Goal: Information Seeking & Learning: Check status

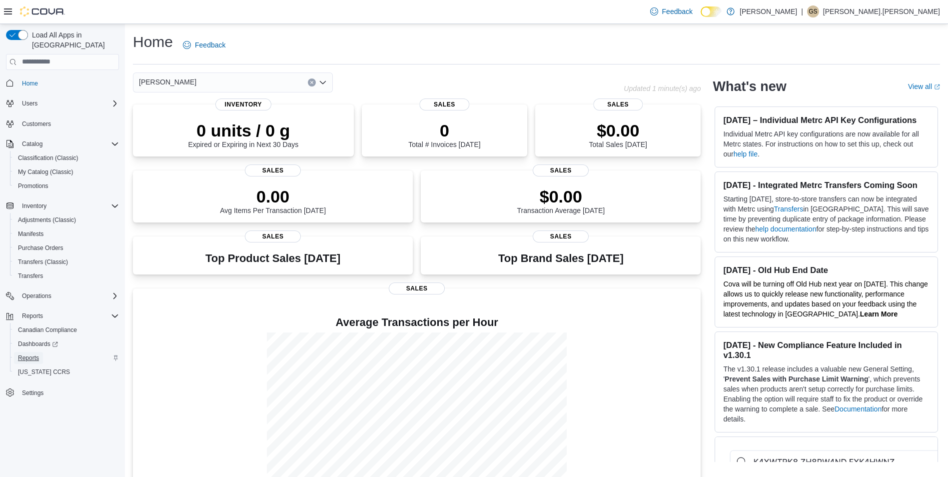
click at [30, 354] on span "Reports" at bounding box center [28, 358] width 21 height 8
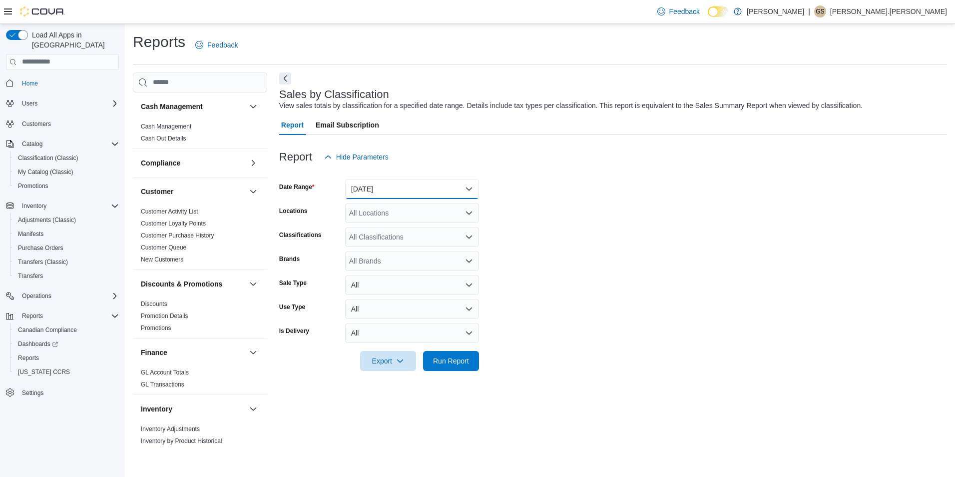
click at [376, 194] on button "[DATE]" at bounding box center [412, 189] width 134 height 20
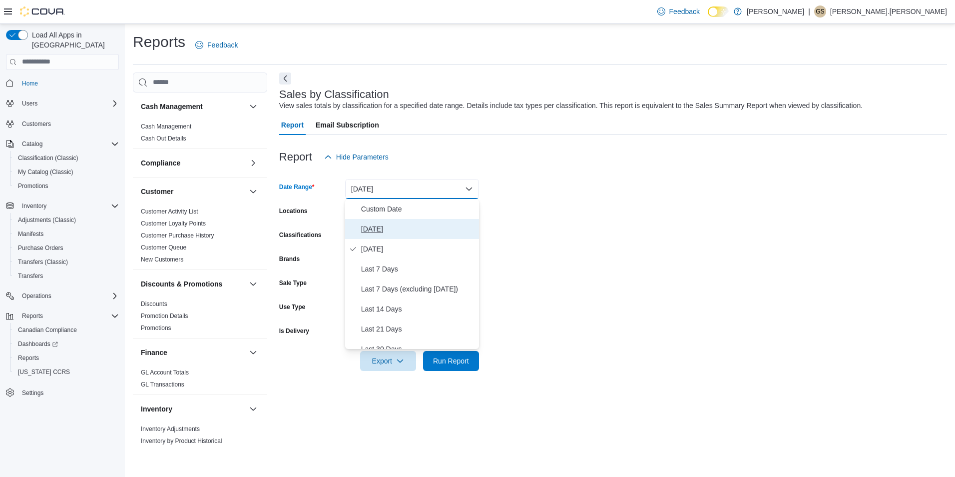
click at [370, 231] on span "[DATE]" at bounding box center [418, 229] width 114 height 12
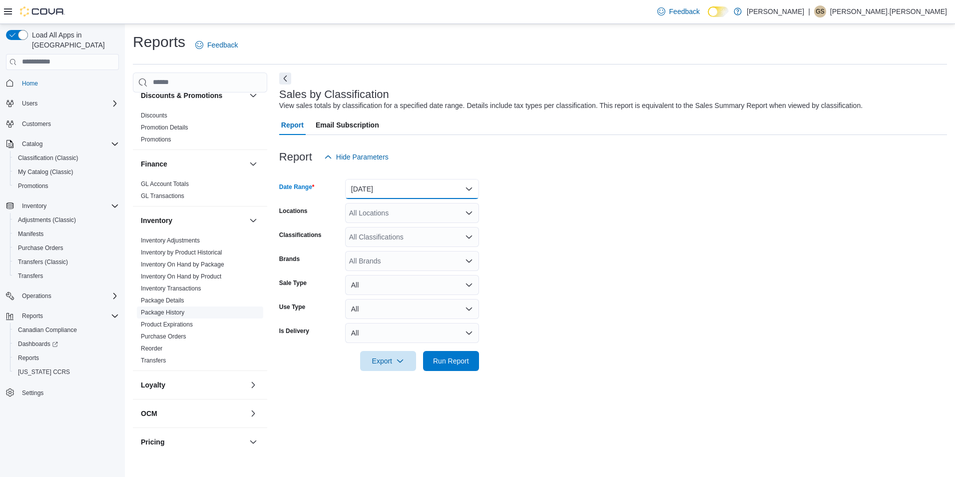
scroll to position [184, 0]
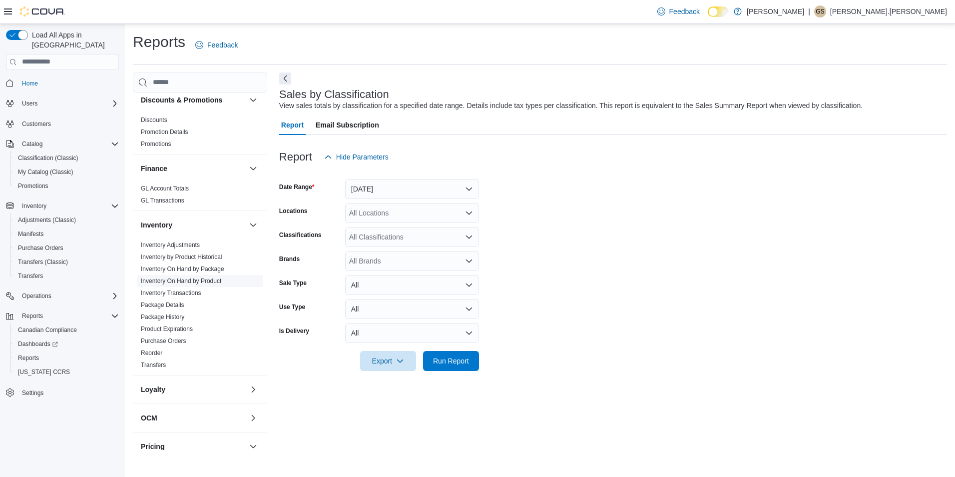
click at [200, 281] on link "Inventory On Hand by Product" at bounding box center [181, 280] width 80 height 7
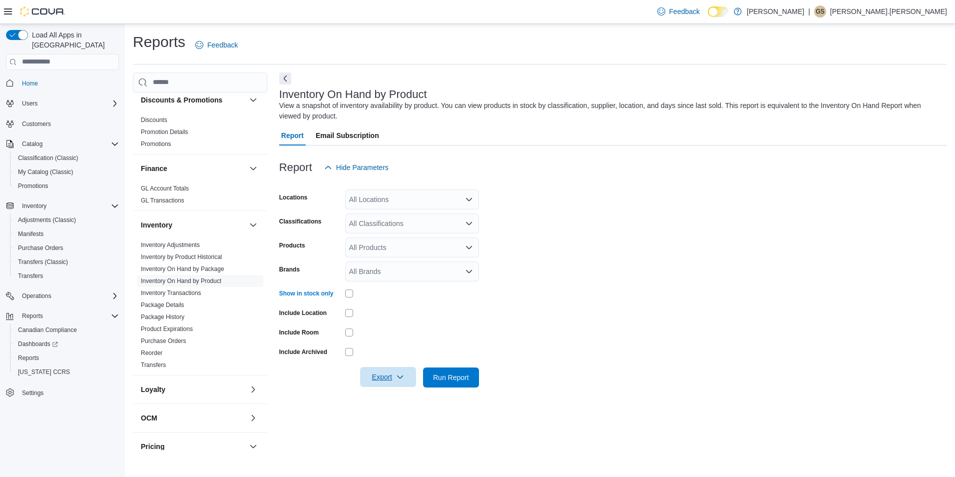
click at [382, 374] on span "Export" at bounding box center [388, 377] width 44 height 20
click at [398, 397] on span "Export to Excel" at bounding box center [389, 397] width 45 height 8
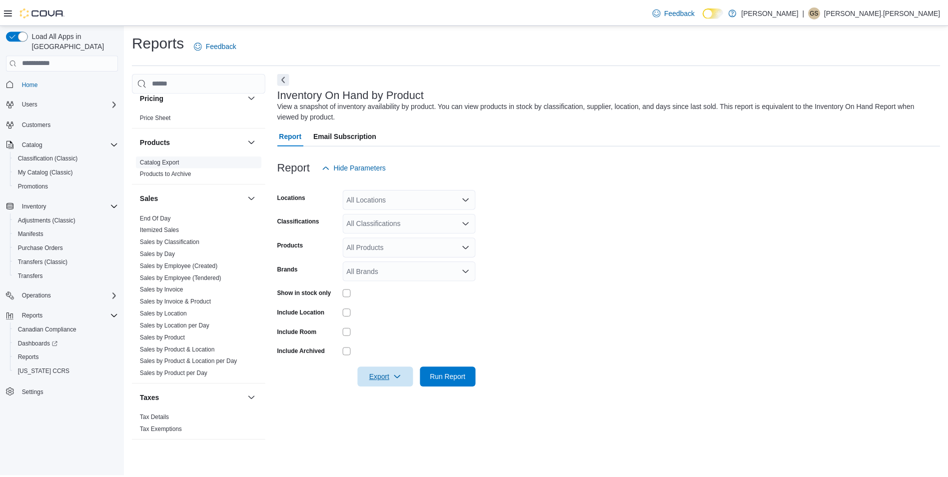
scroll to position [533, 0]
click at [168, 338] on link "Sales by Product" at bounding box center [163, 337] width 45 height 7
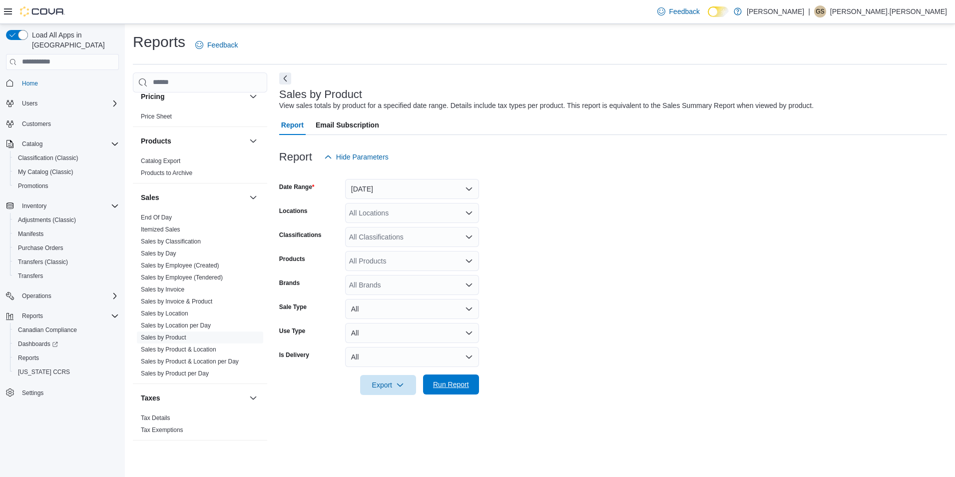
click at [455, 380] on span "Run Report" at bounding box center [451, 384] width 36 height 10
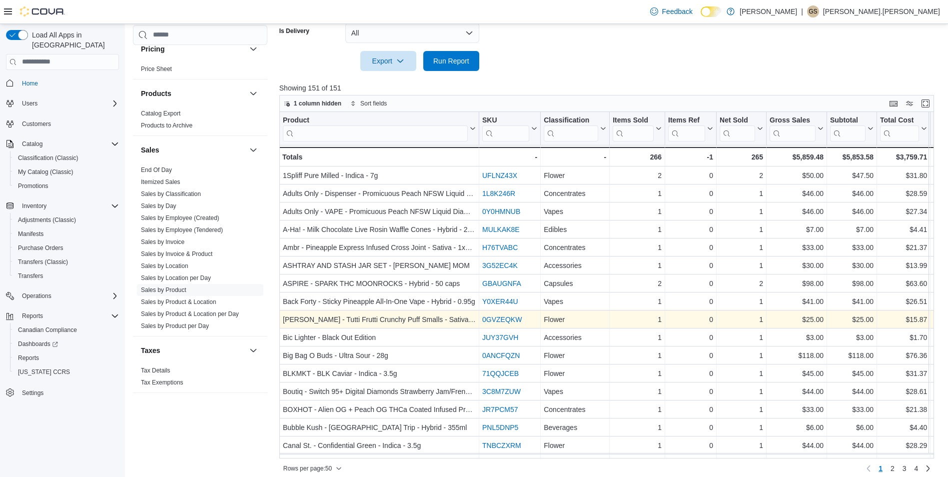
scroll to position [331, 0]
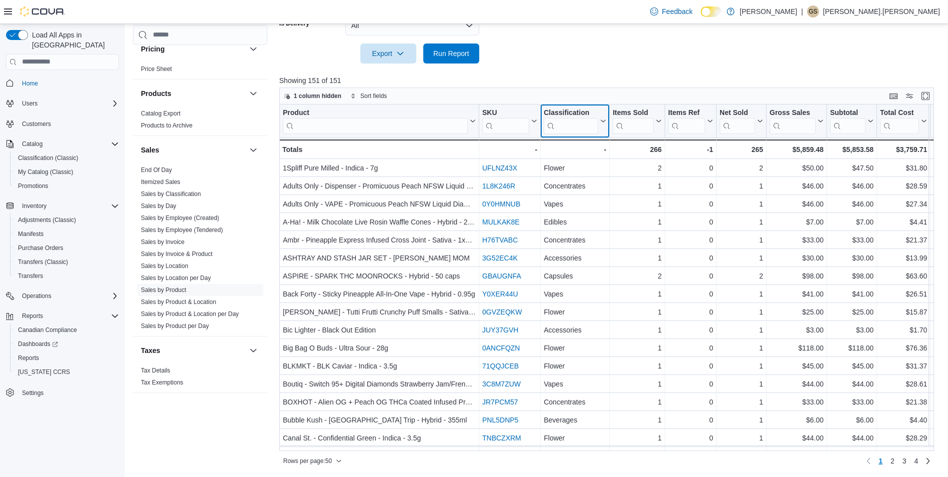
click at [562, 128] on input "search" at bounding box center [570, 125] width 54 height 16
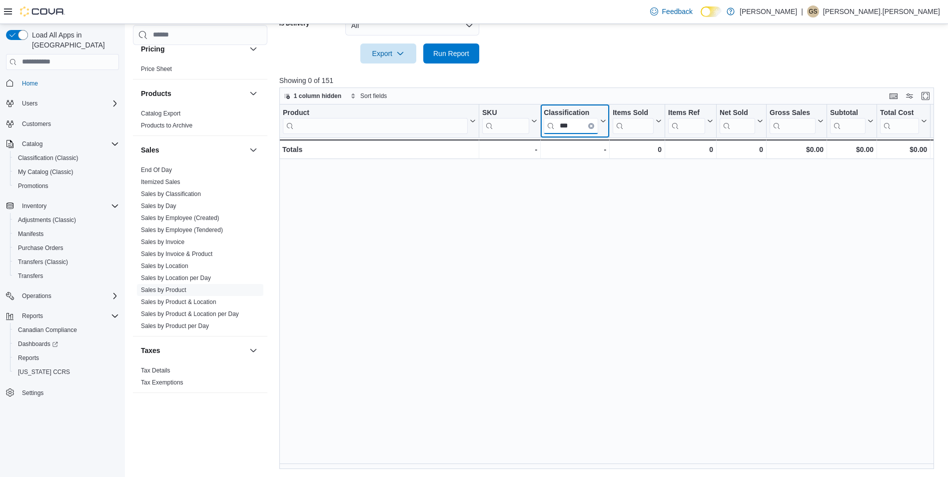
type input "***"
click at [588, 125] on button "Clear input" at bounding box center [591, 125] width 6 height 6
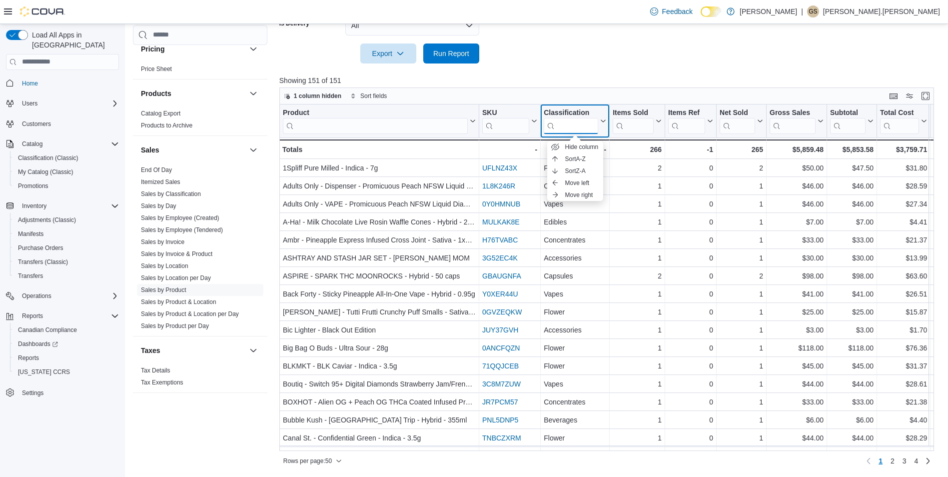
click at [583, 125] on input "search" at bounding box center [570, 125] width 54 height 16
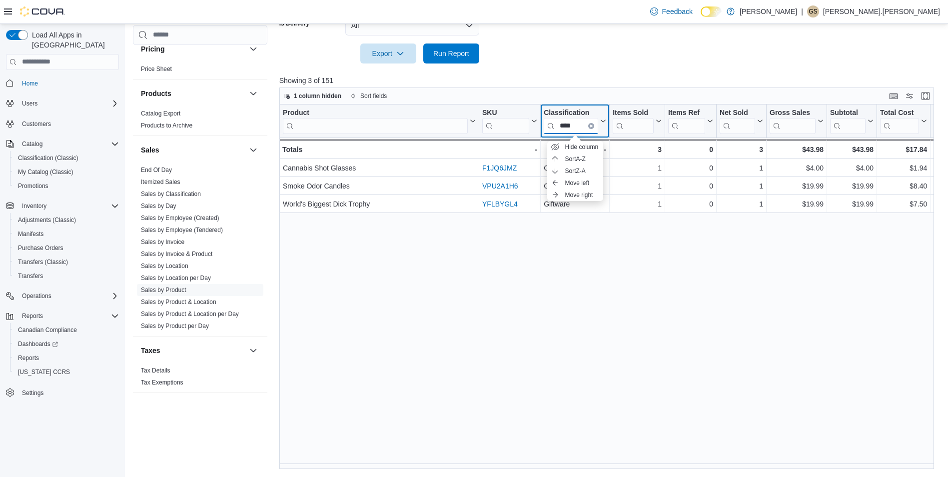
type input "****"
click at [593, 126] on button "Clear input" at bounding box center [591, 125] width 6 height 6
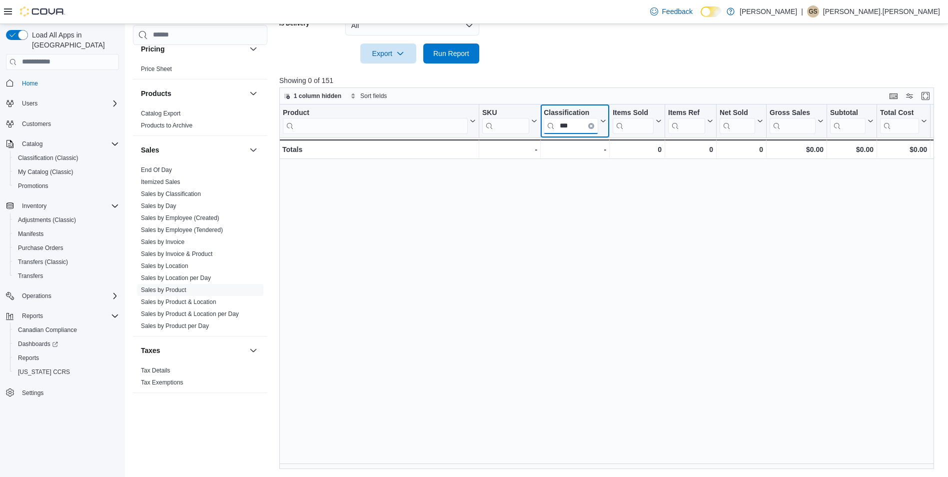
type input "***"
click at [592, 126] on icon "Clear input" at bounding box center [590, 125] width 3 height 3
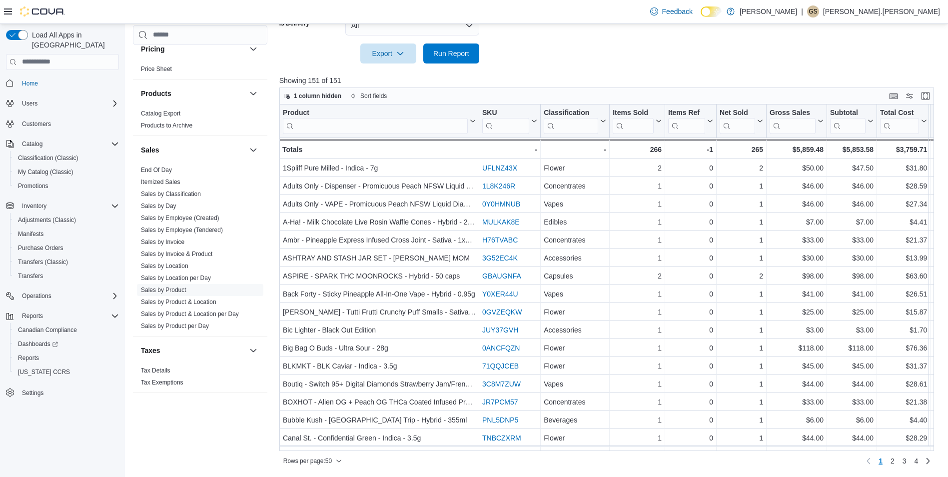
click at [558, 71] on div at bounding box center [609, 69] width 661 height 12
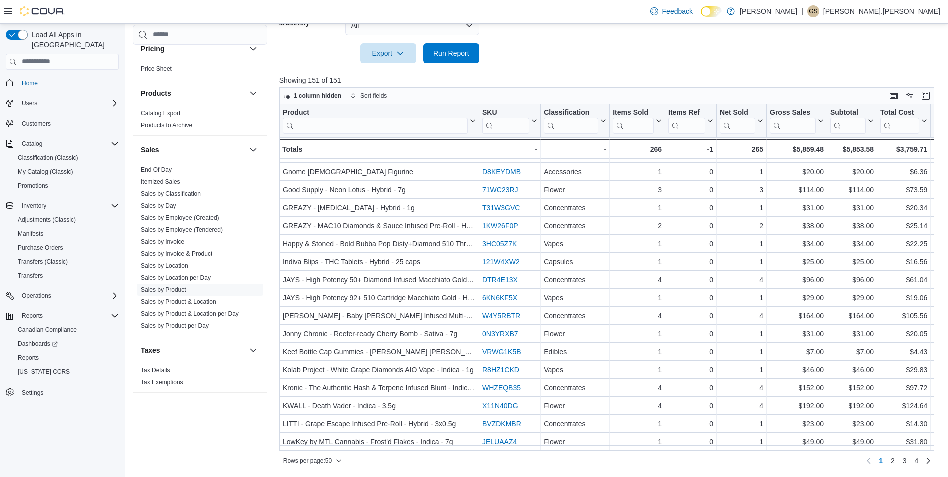
scroll to position [612, 0]
click at [894, 462] on span "2" at bounding box center [892, 461] width 4 height 10
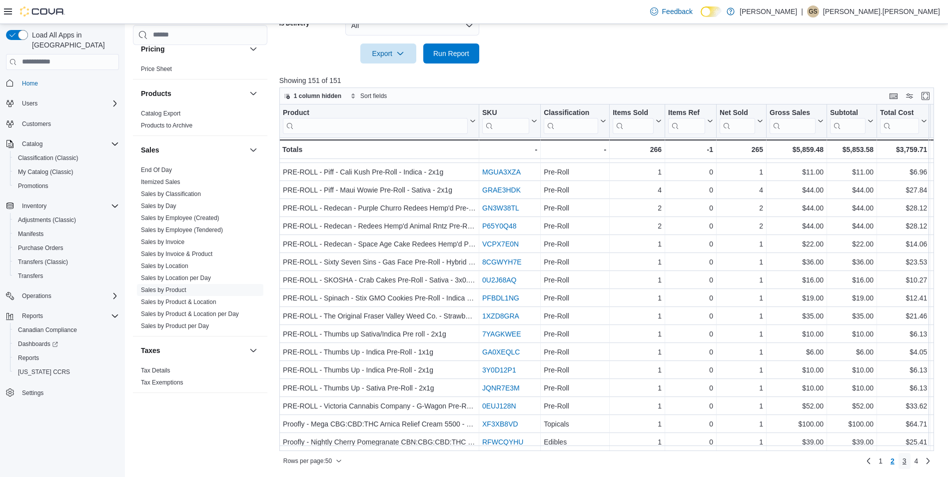
click at [906, 460] on span "3" at bounding box center [904, 461] width 4 height 10
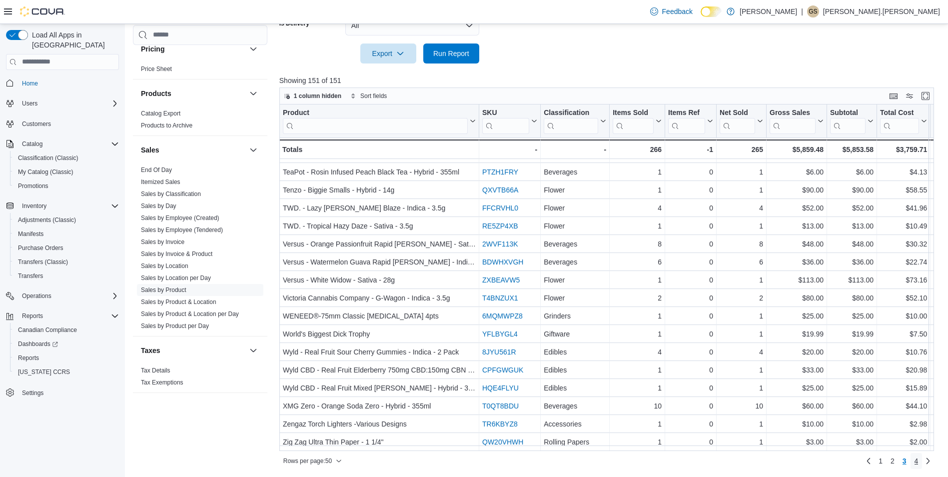
click at [918, 462] on span "4" at bounding box center [916, 461] width 4 height 10
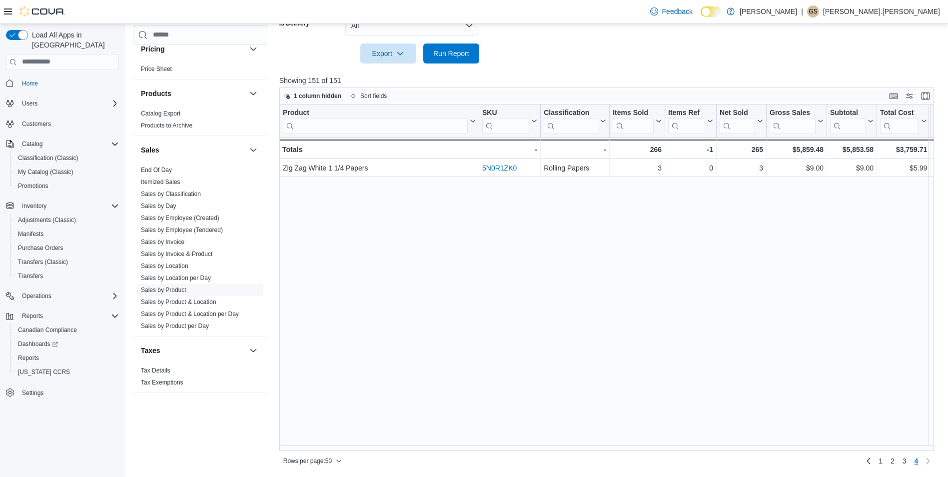
scroll to position [0, 0]
click at [177, 193] on link "Sales by Classification" at bounding box center [171, 193] width 60 height 7
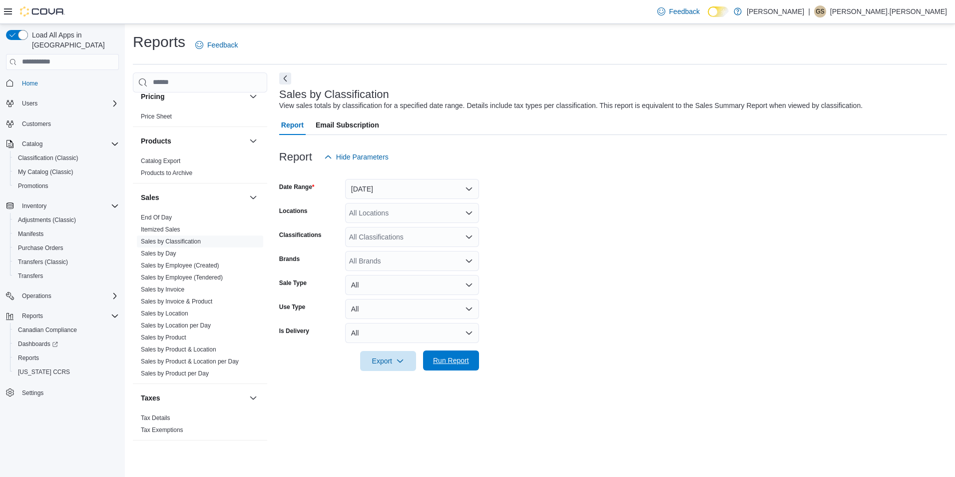
click at [462, 360] on span "Run Report" at bounding box center [451, 360] width 36 height 10
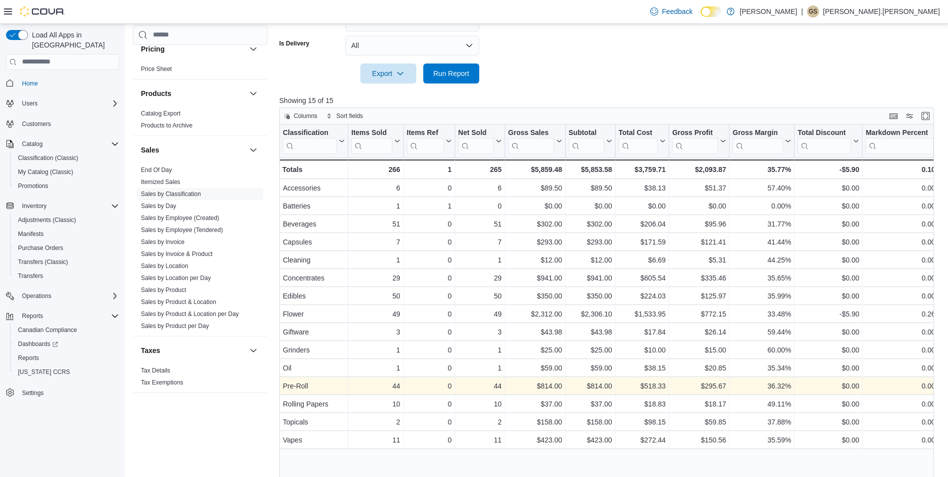
scroll to position [307, 0]
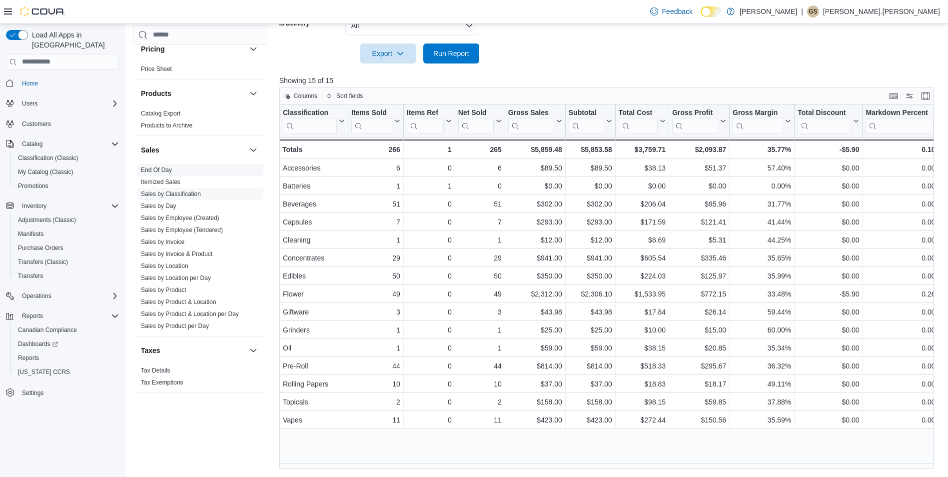
click at [169, 173] on span "End Of Day" at bounding box center [156, 170] width 31 height 8
click at [165, 170] on link "End Of Day" at bounding box center [156, 169] width 31 height 7
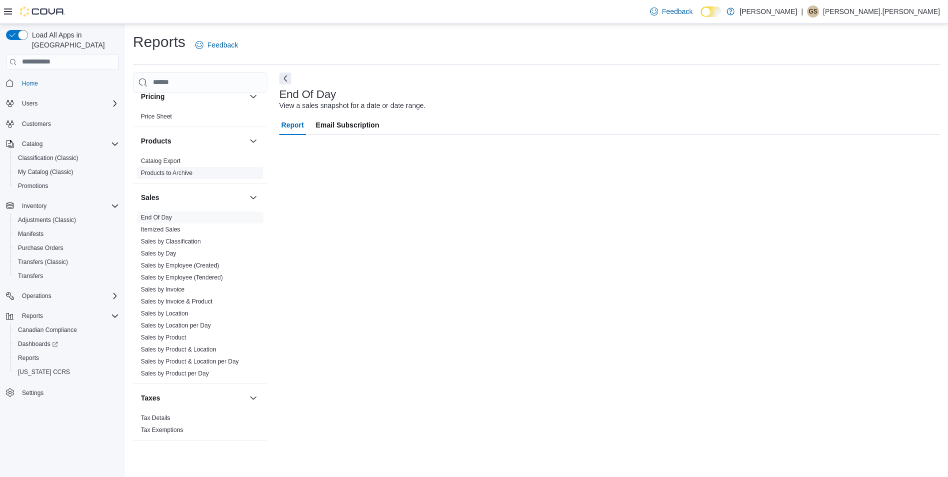
click at [165, 170] on link "Products to Archive" at bounding box center [166, 172] width 51 height 7
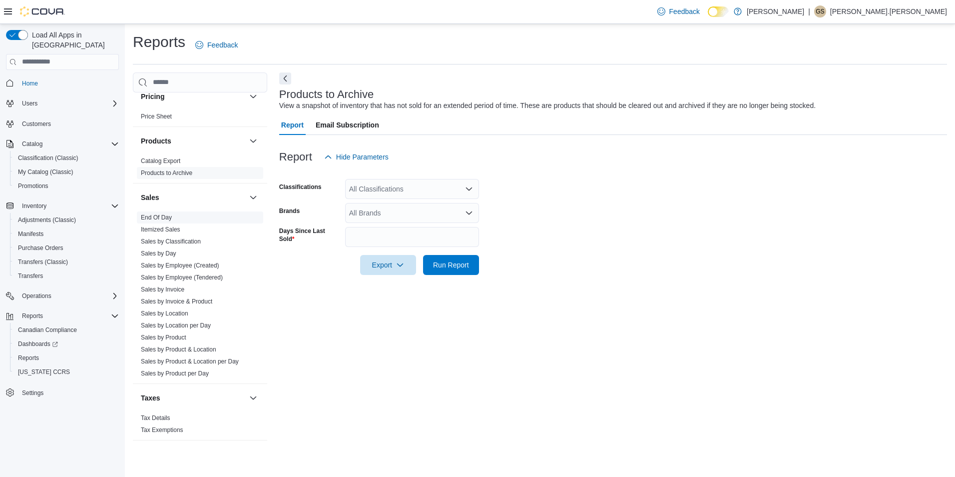
click at [169, 218] on link "End Of Day" at bounding box center [156, 217] width 31 height 7
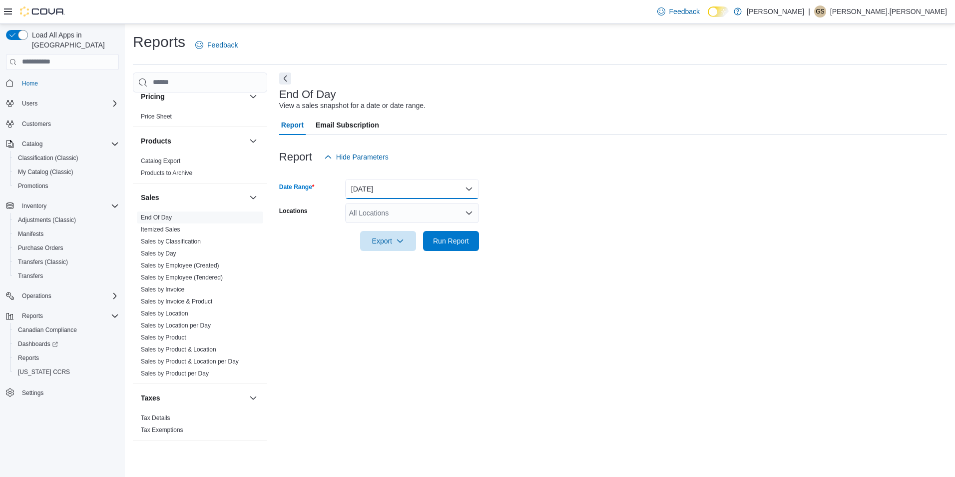
click at [471, 186] on button "[DATE]" at bounding box center [412, 189] width 134 height 20
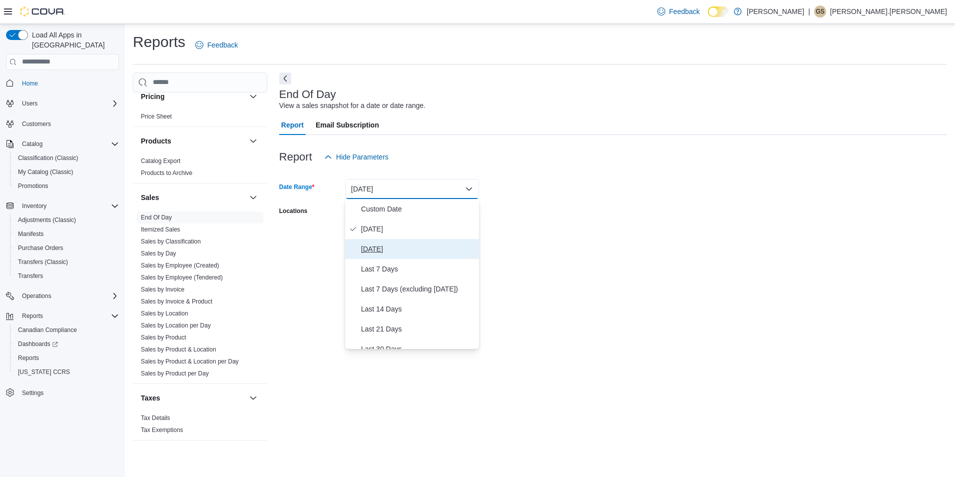
click at [387, 247] on span "[DATE]" at bounding box center [418, 249] width 114 height 12
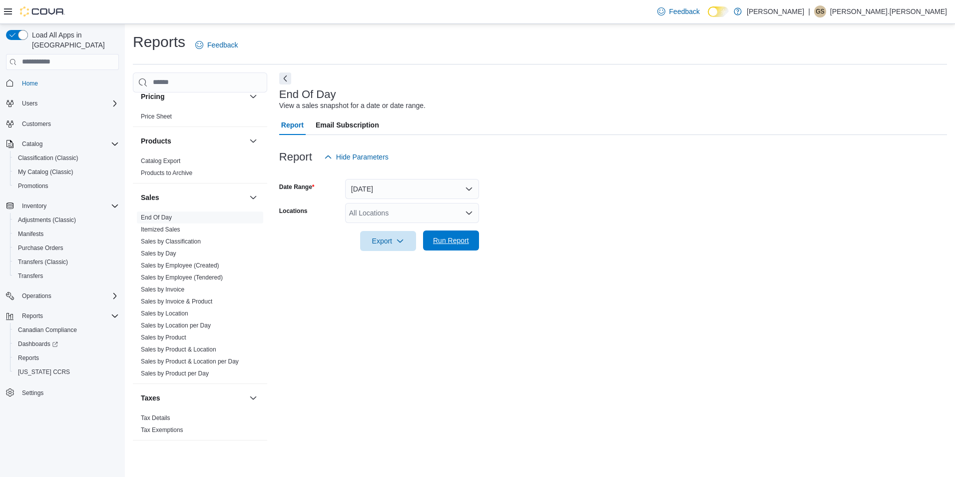
click at [450, 242] on span "Run Report" at bounding box center [451, 240] width 36 height 10
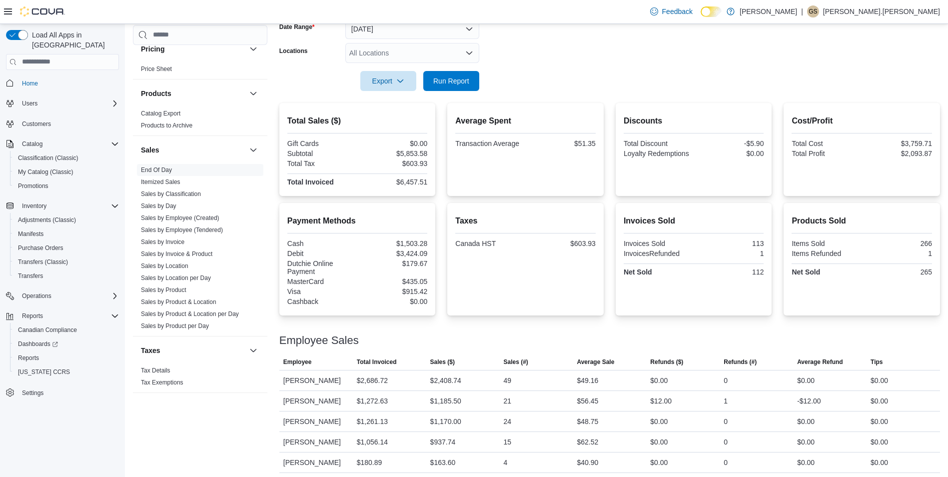
scroll to position [164, 0]
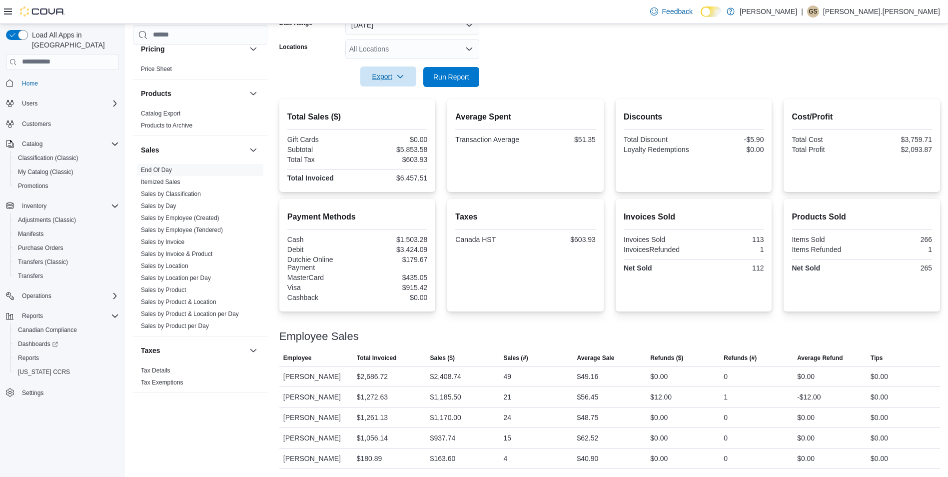
click at [388, 77] on span "Export" at bounding box center [388, 76] width 44 height 20
click at [398, 115] on span "Export to Pdf" at bounding box center [389, 117] width 45 height 8
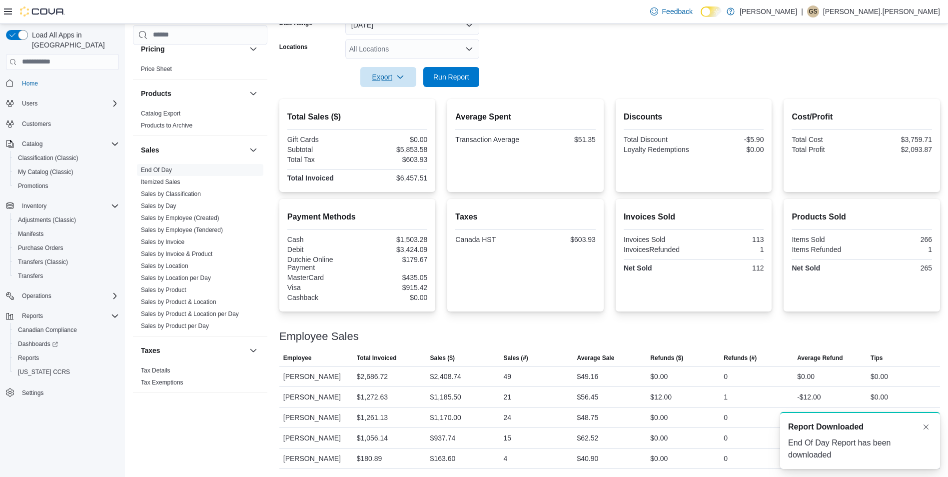
scroll to position [0, 0]
